Goal: Information Seeking & Learning: Find specific fact

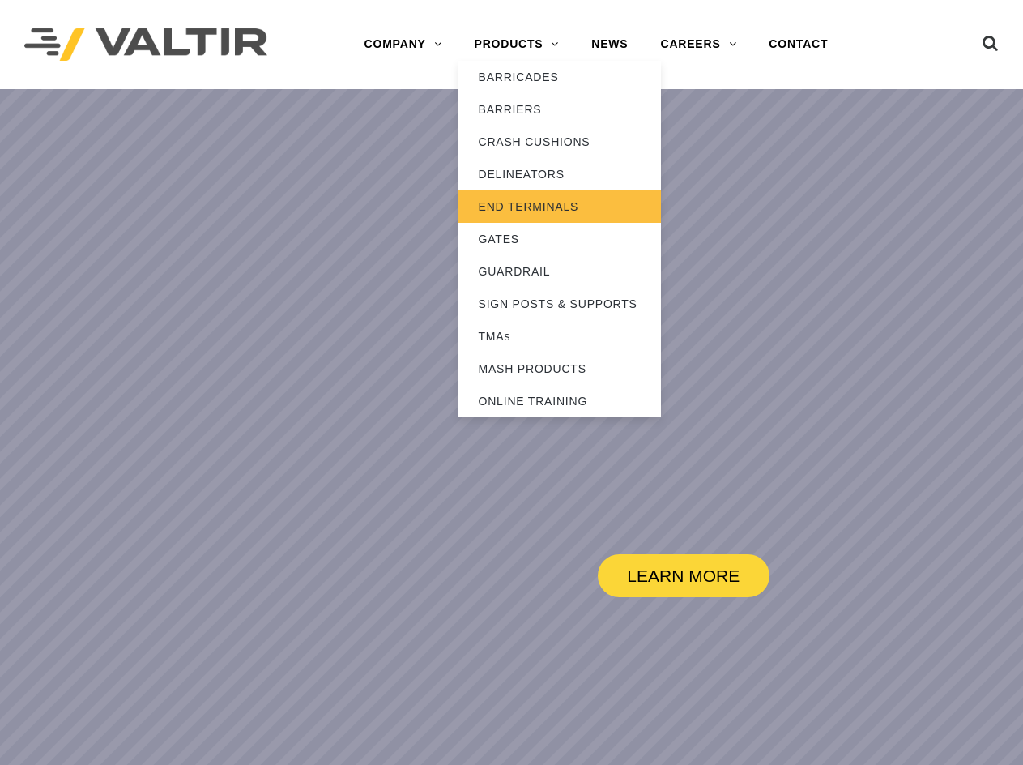
click at [529, 200] on link "END TERMINALS" at bounding box center [559, 206] width 203 height 32
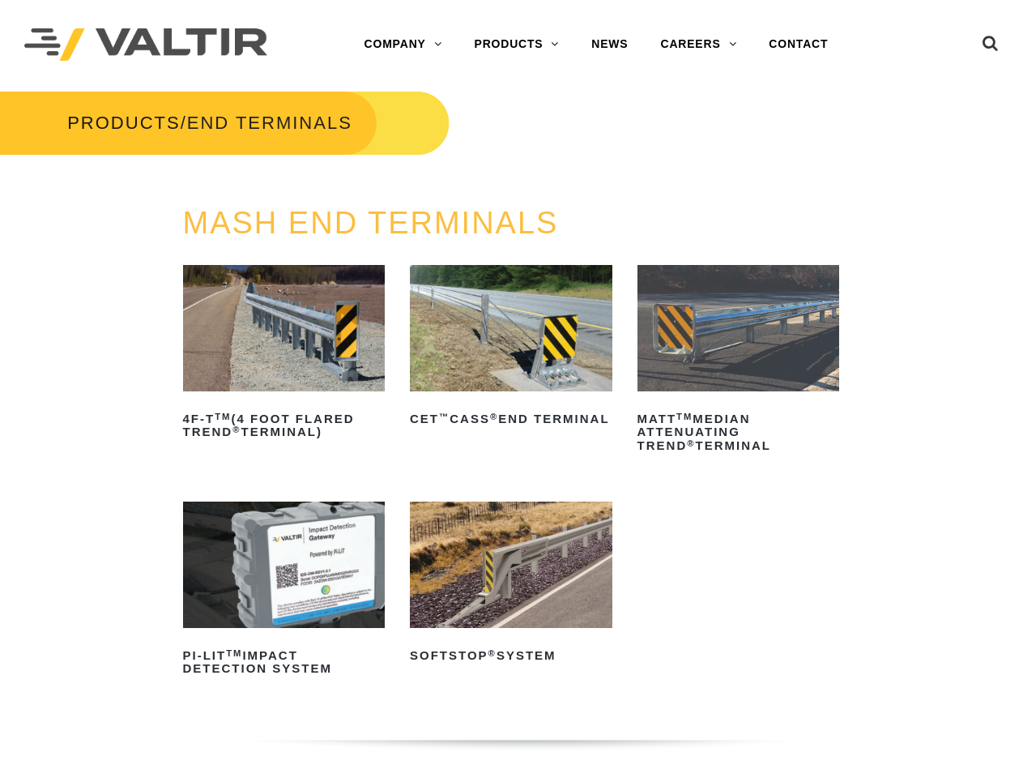
click at [316, 312] on img at bounding box center [284, 328] width 203 height 126
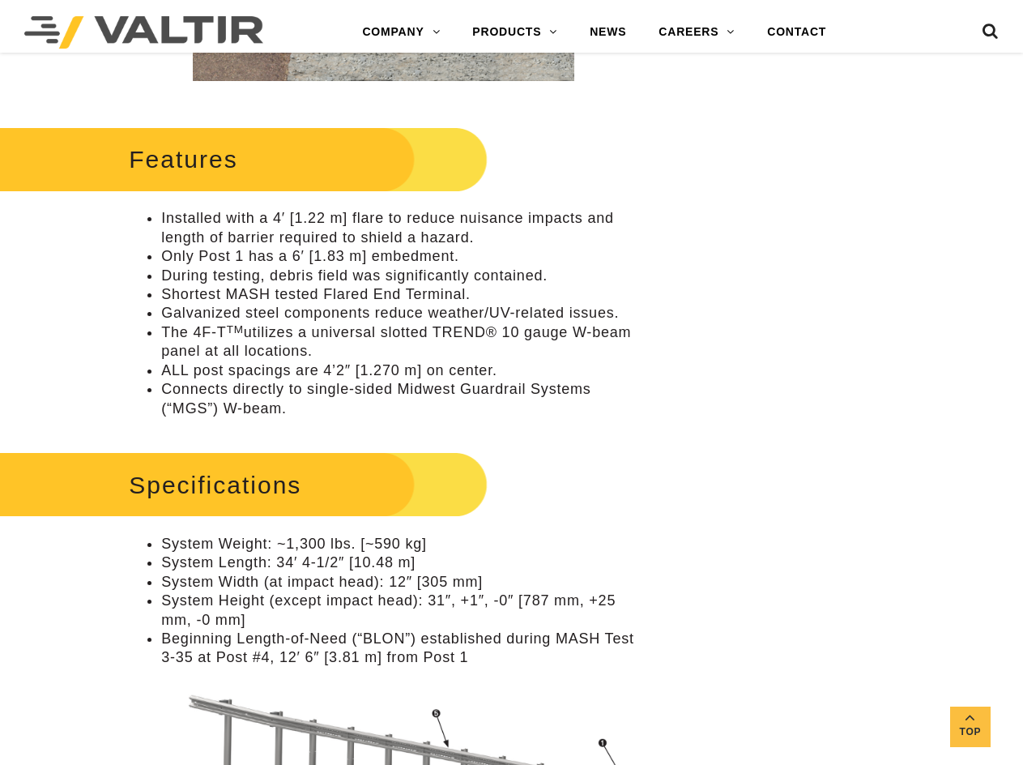
scroll to position [567, 0]
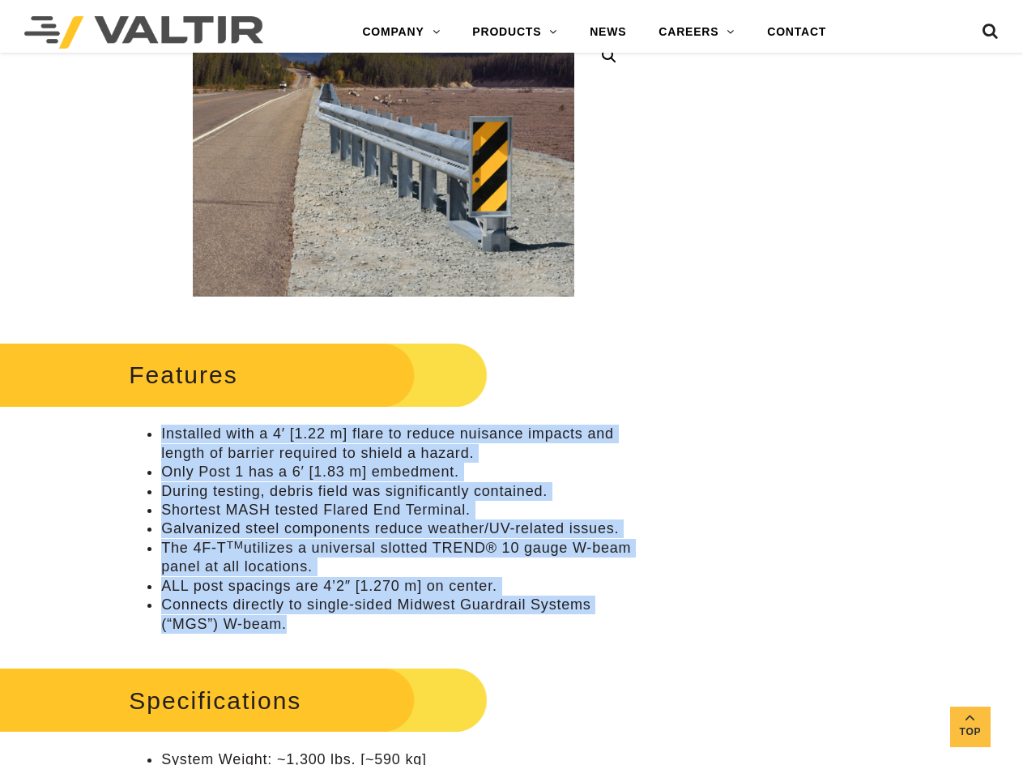
drag, startPoint x: 288, startPoint y: 626, endPoint x: 144, endPoint y: 437, distance: 237.5
click at [144, 437] on ul "Installed with a 4′ [1.22 m] flare to reduce nuisance impacts and length of bar…" at bounding box center [384, 528] width 510 height 208
copy ul "Installed with a 4′ [1.22 m] flare to reduce nuisance impacts and length of bar…"
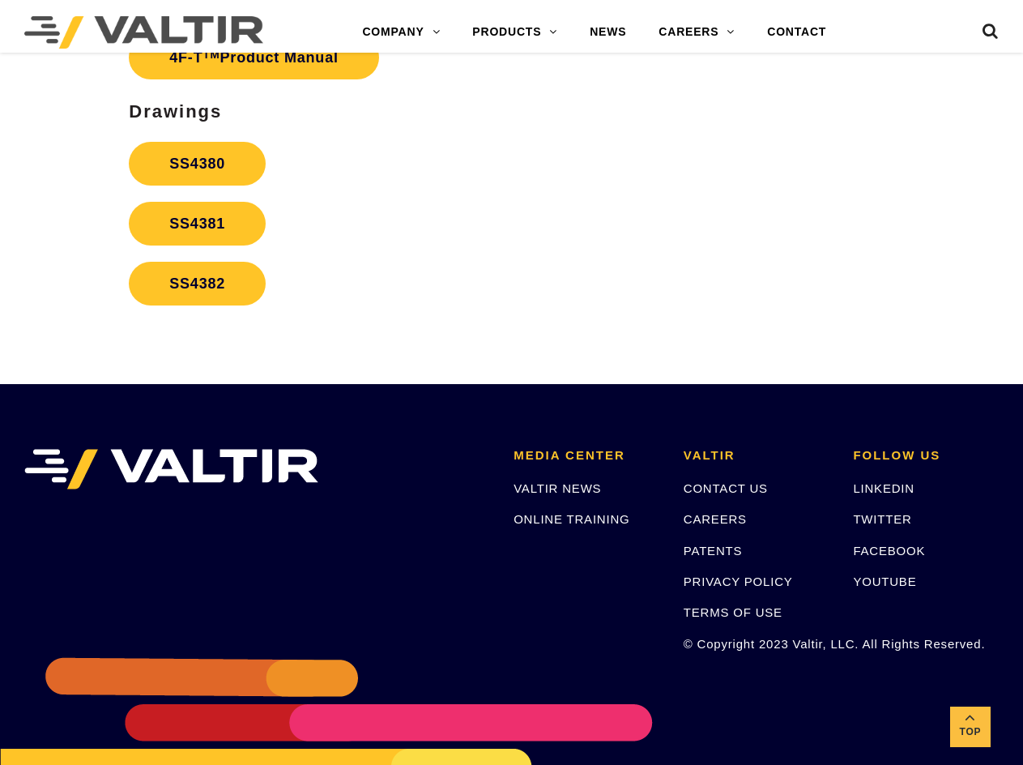
scroll to position [2881, 0]
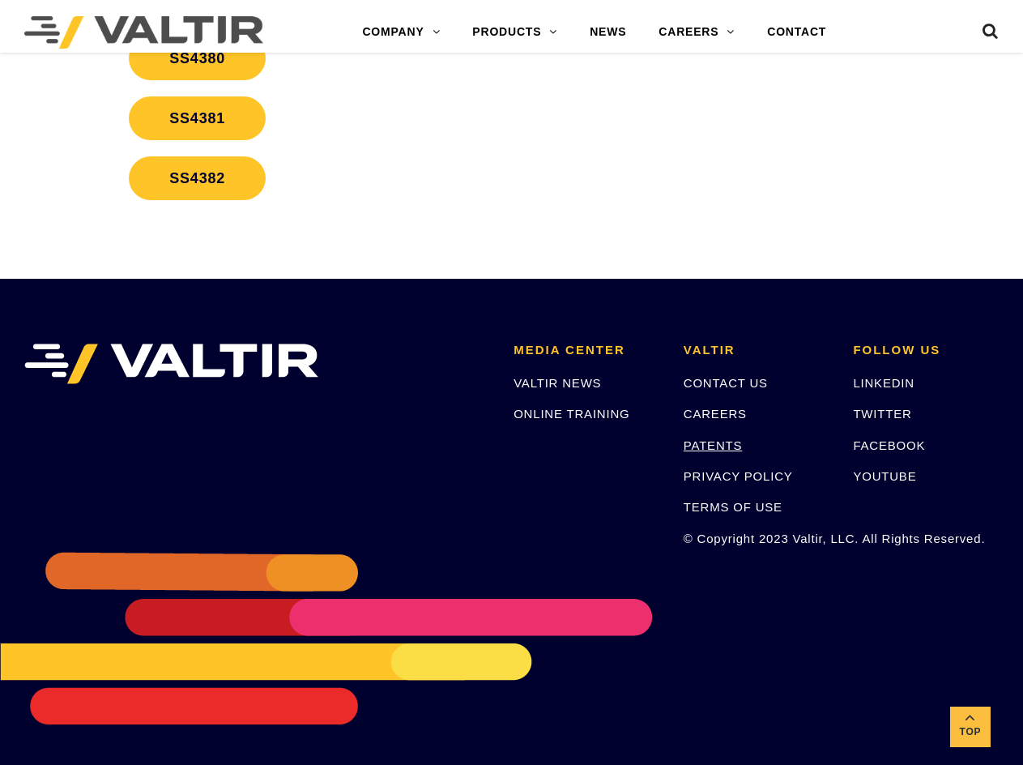
click at [722, 448] on link "PATENTS" at bounding box center [713, 445] width 59 height 14
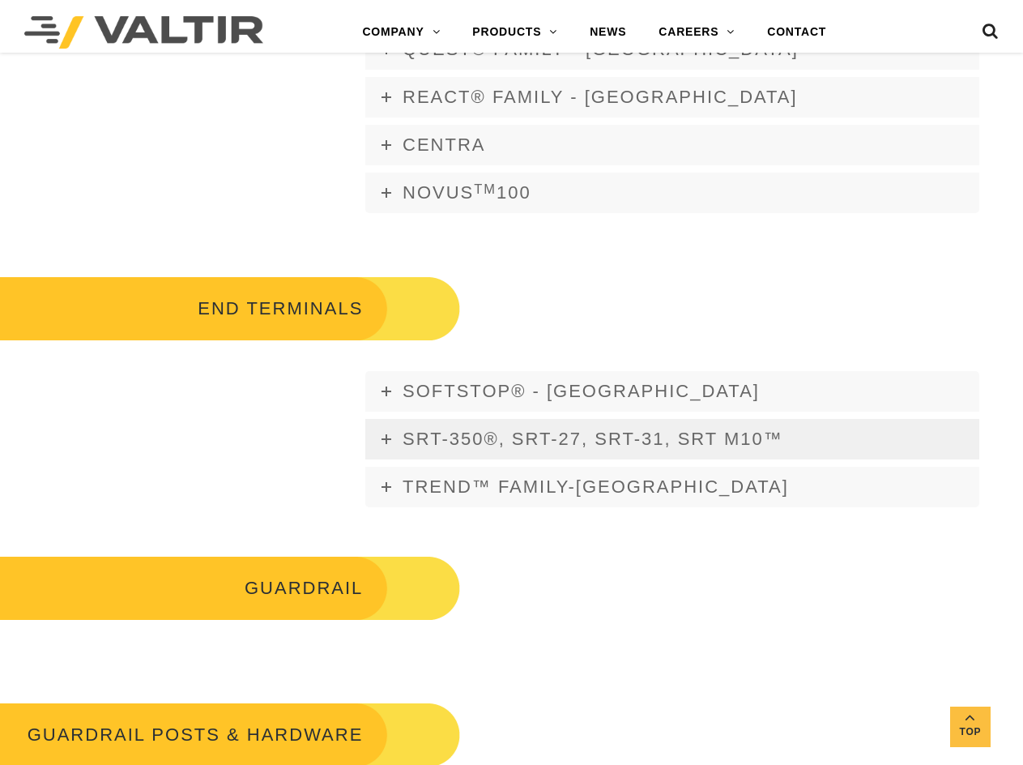
scroll to position [1620, 0]
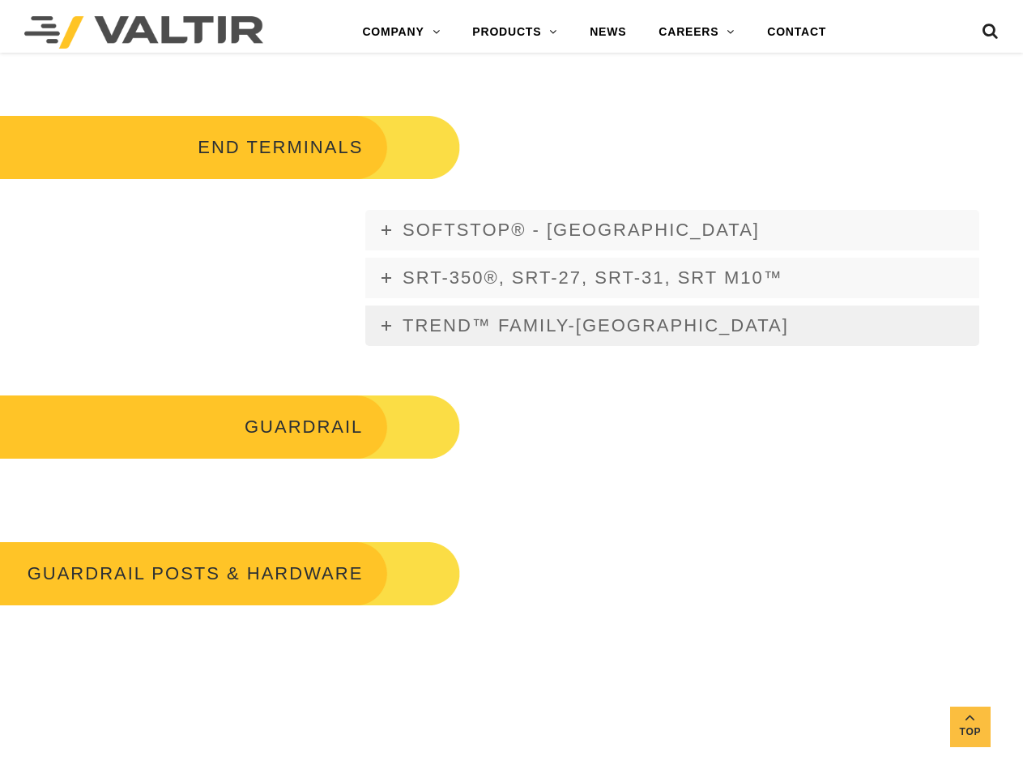
click at [385, 323] on icon at bounding box center [387, 326] width 10 height 10
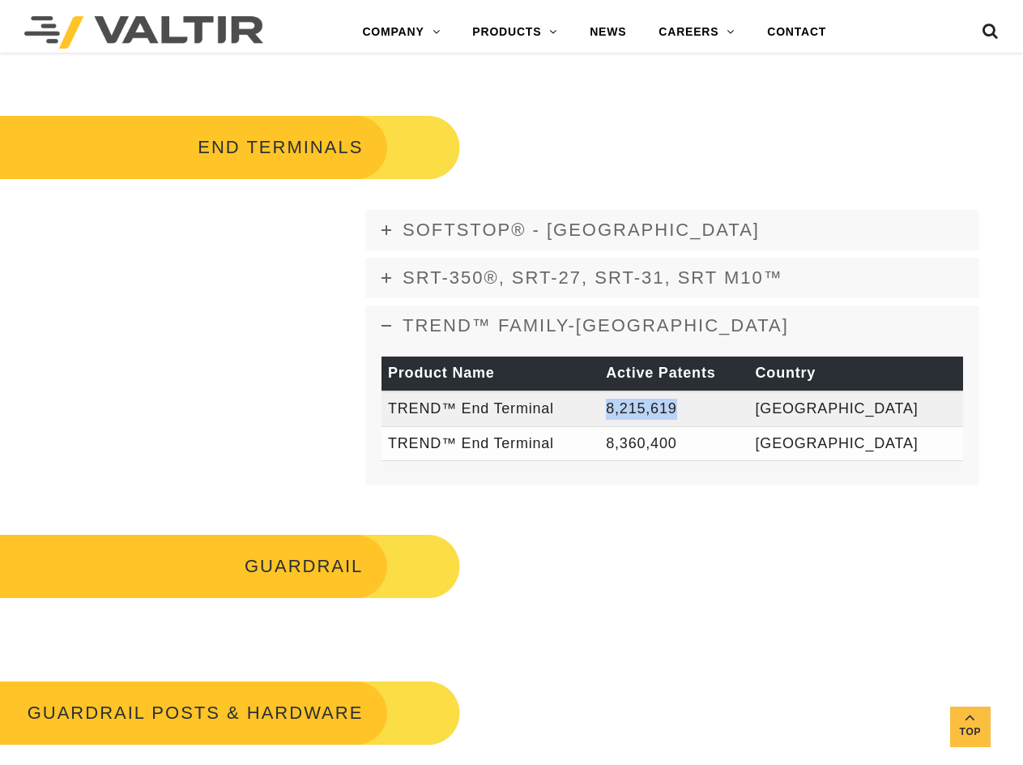
drag, startPoint x: 667, startPoint y: 407, endPoint x: 732, endPoint y: 416, distance: 66.1
click at [732, 416] on td "8,215,619" at bounding box center [673, 408] width 149 height 35
